Goal: Find specific page/section: Find specific page/section

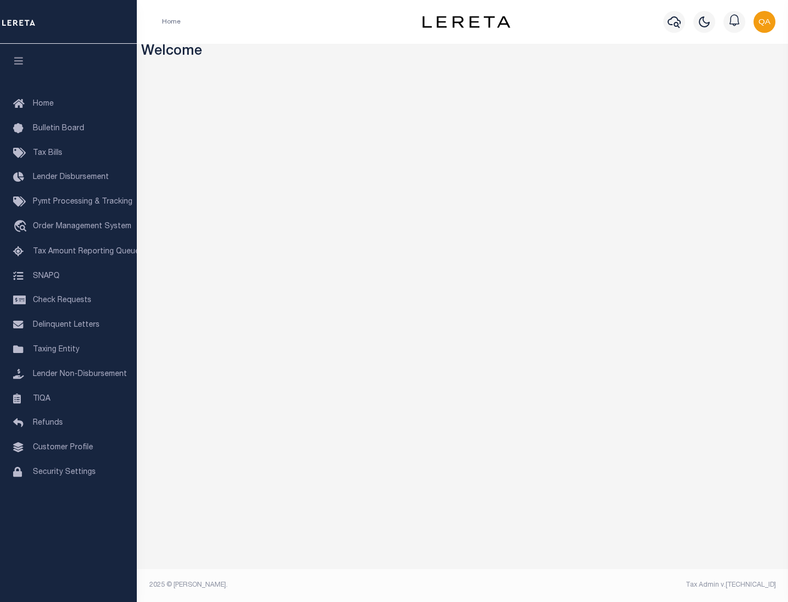
click at [68, 300] on span "Check Requests" at bounding box center [62, 301] width 59 height 8
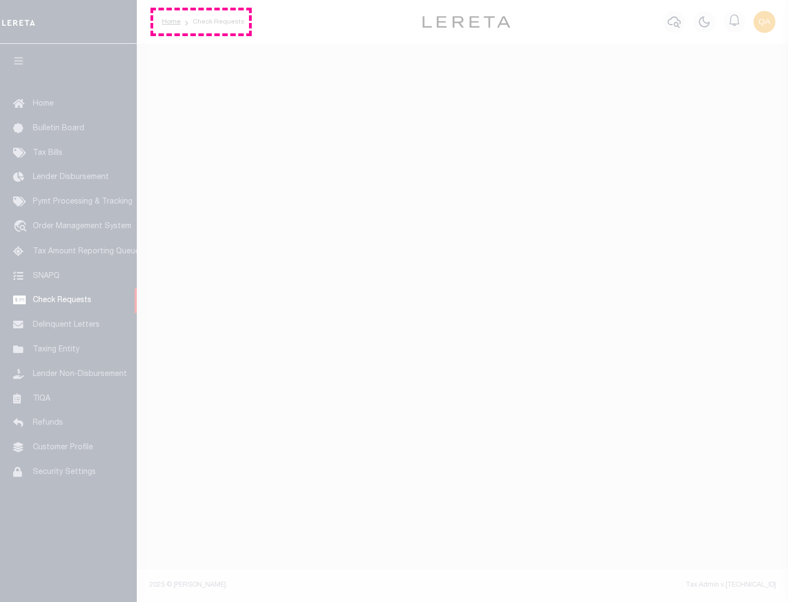
select select "50"
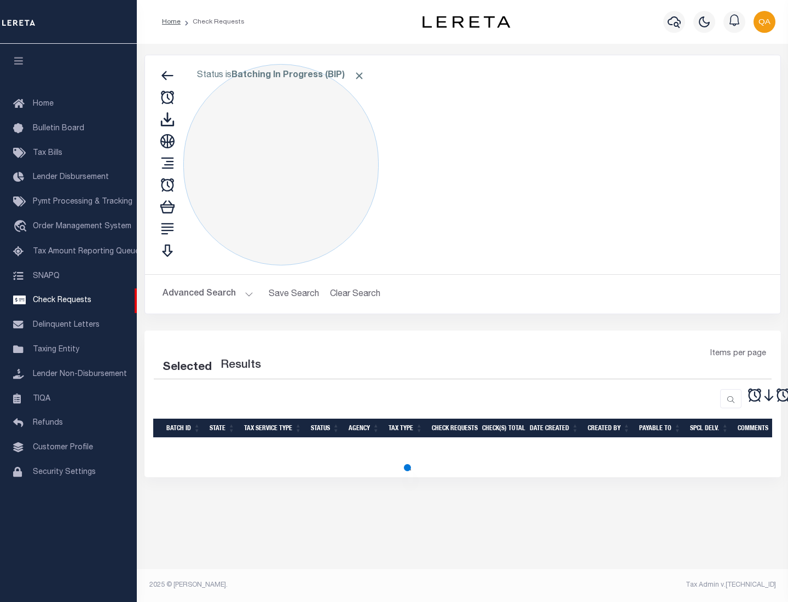
select select "50"
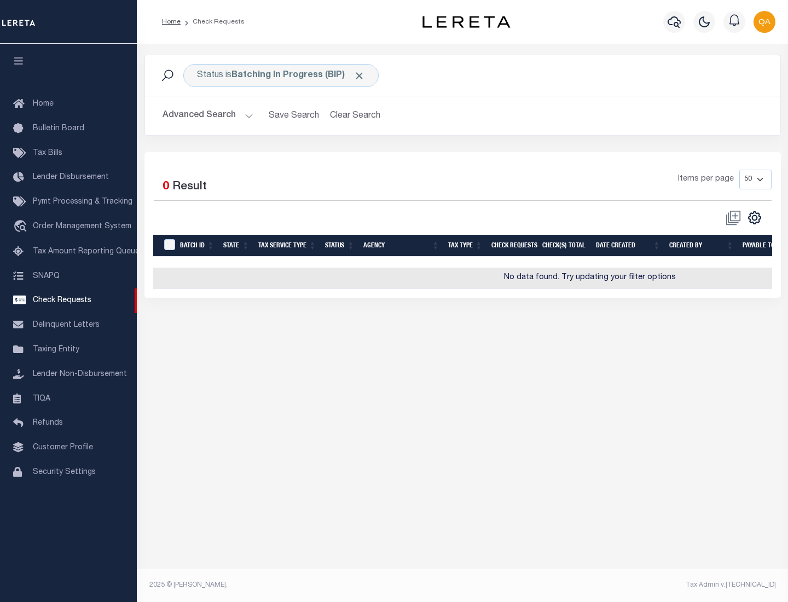
click at [359, 76] on span "Click to Remove" at bounding box center [358, 75] width 11 height 11
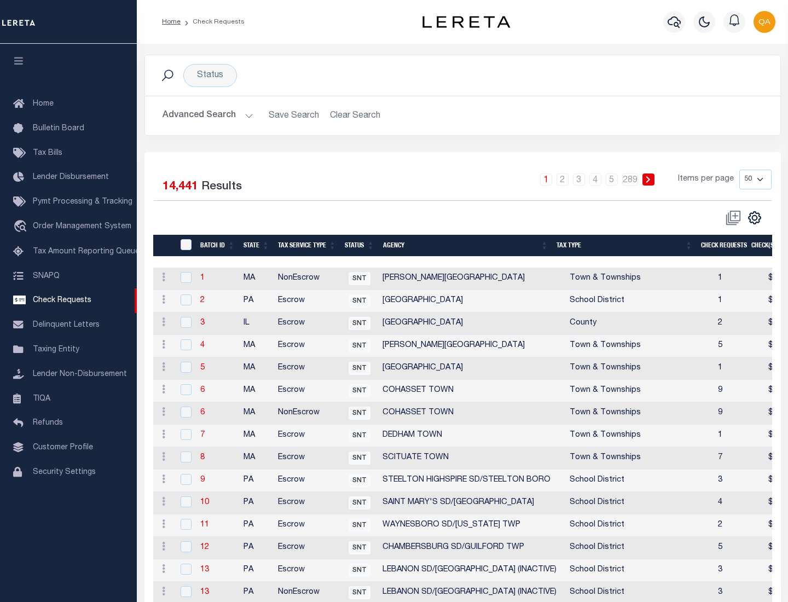
scroll to position [527, 0]
